Goal: Task Accomplishment & Management: Manage account settings

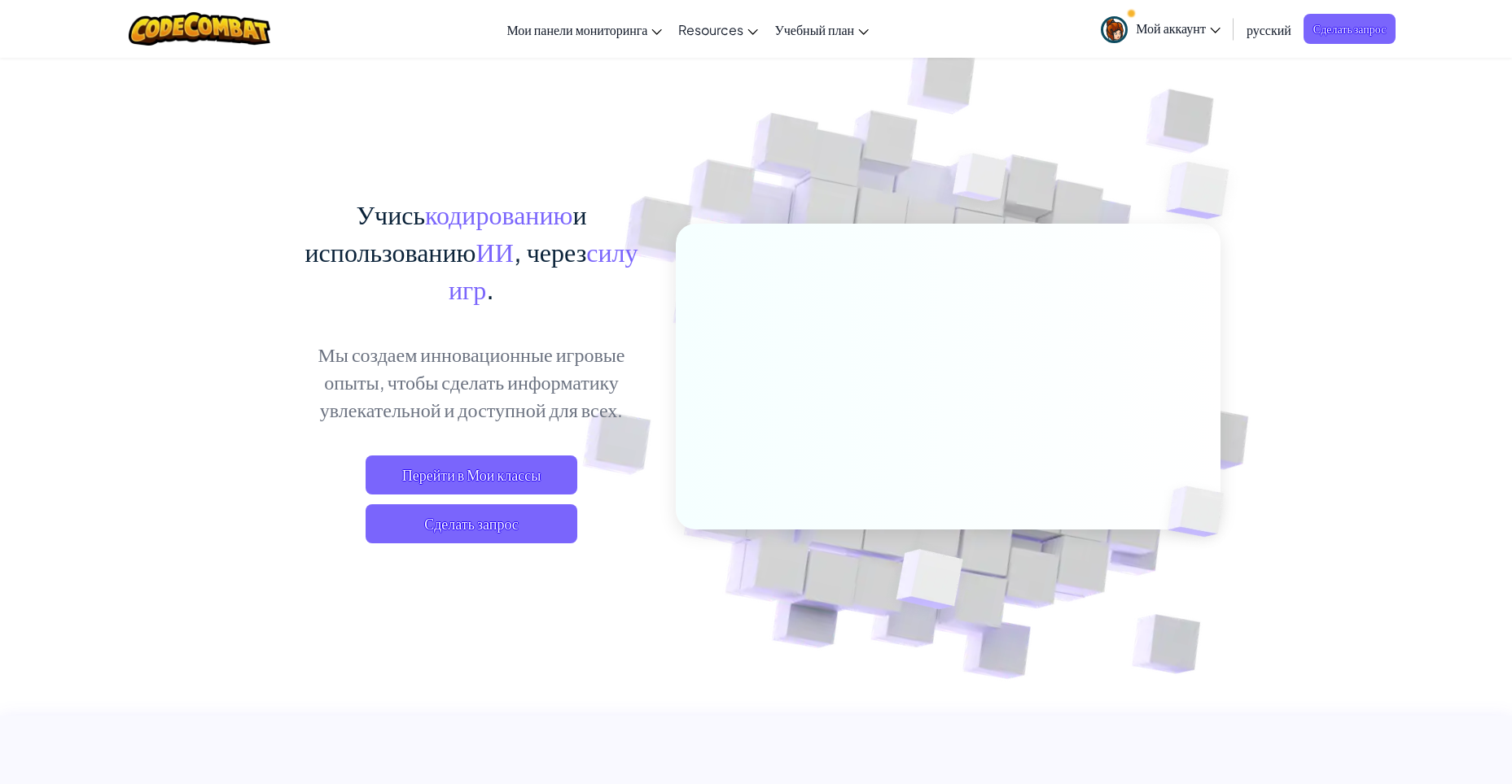
click at [1330, 196] on img at bounding box center [936, 358] width 904 height 904
click at [503, 480] on span "Перейти в Мои классы" at bounding box center [472, 475] width 211 height 39
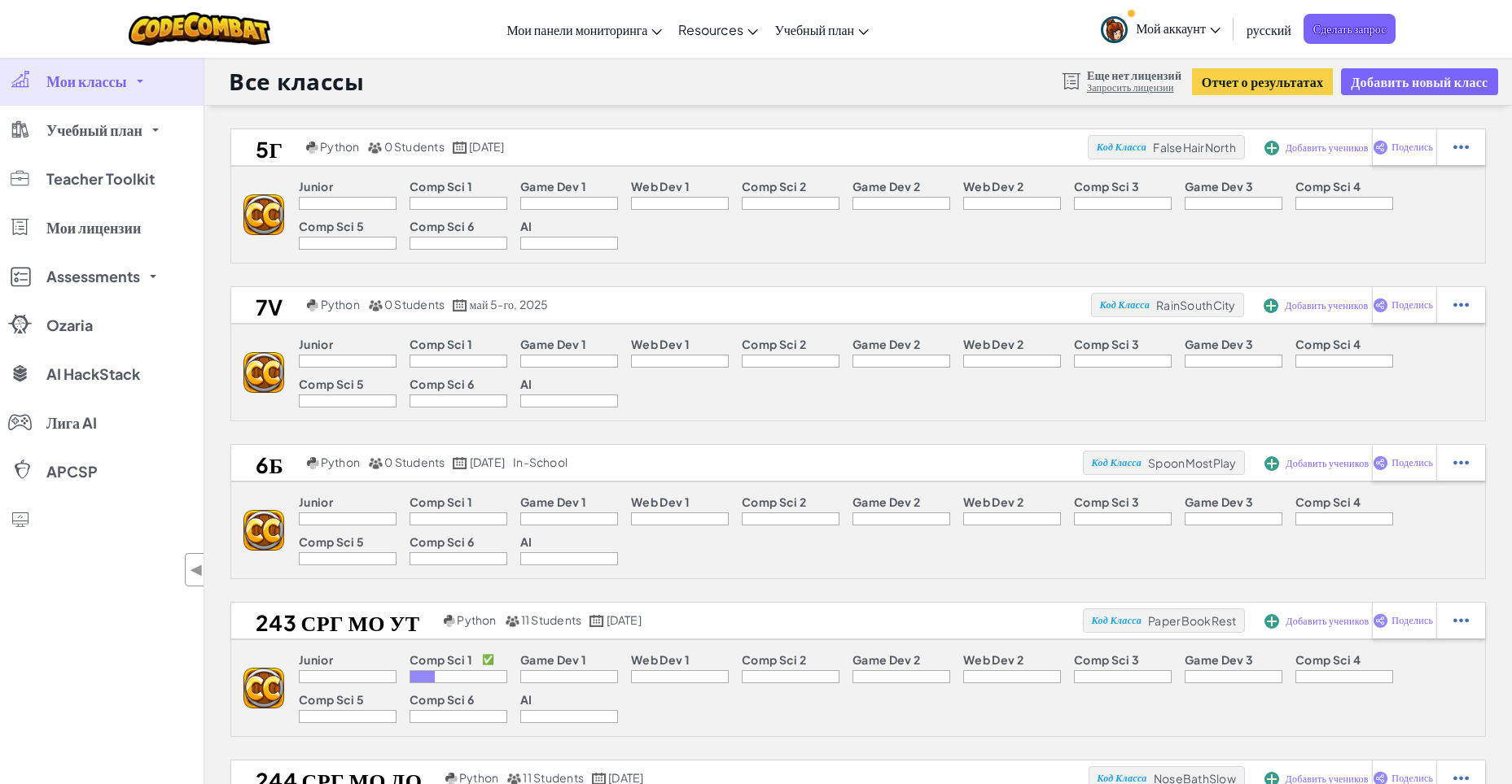
click at [1216, 35] on span "Мой аккаунт" at bounding box center [1178, 28] width 85 height 17
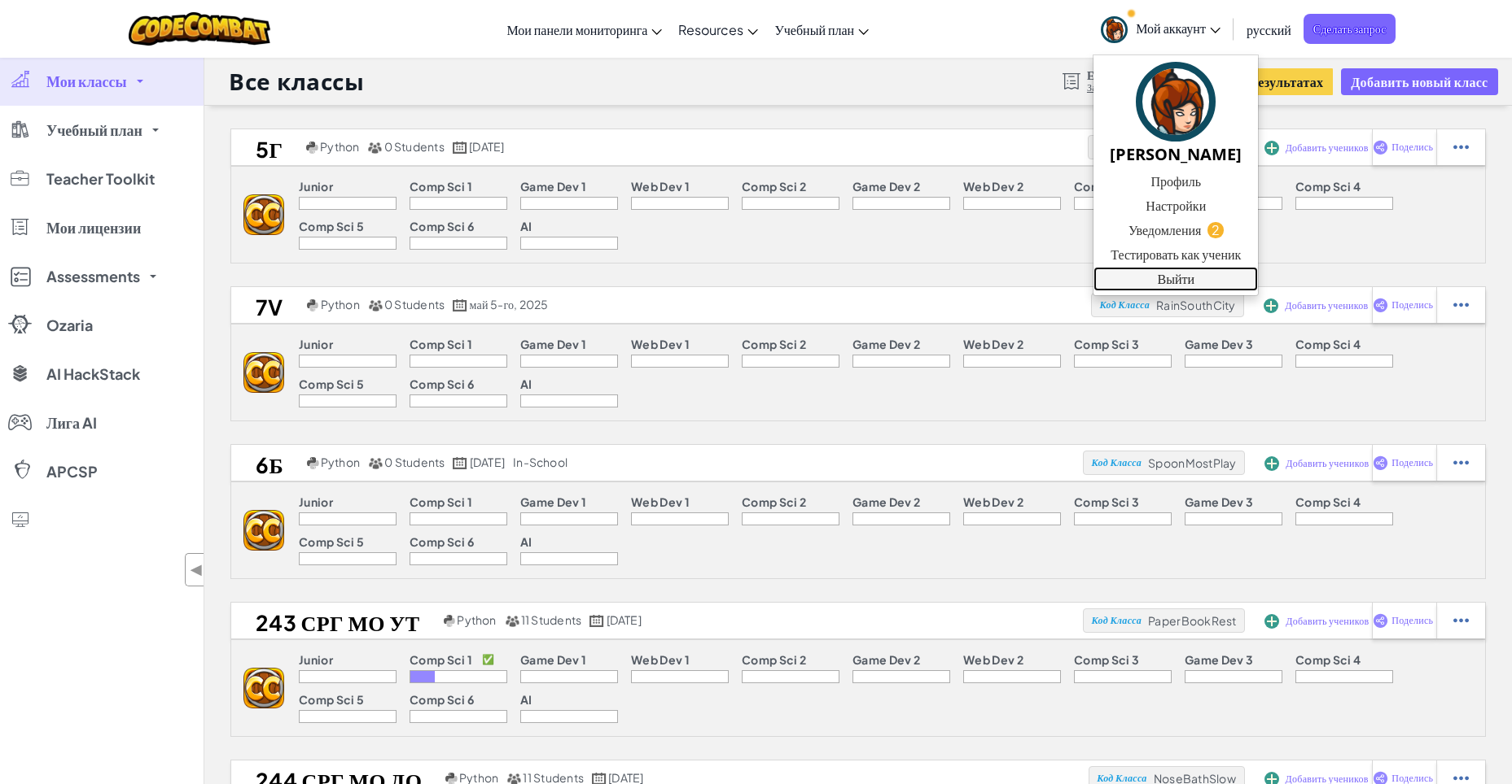
click at [1159, 290] on link "Выйти" at bounding box center [1175, 279] width 164 height 25
